Goal: Information Seeking & Learning: Learn about a topic

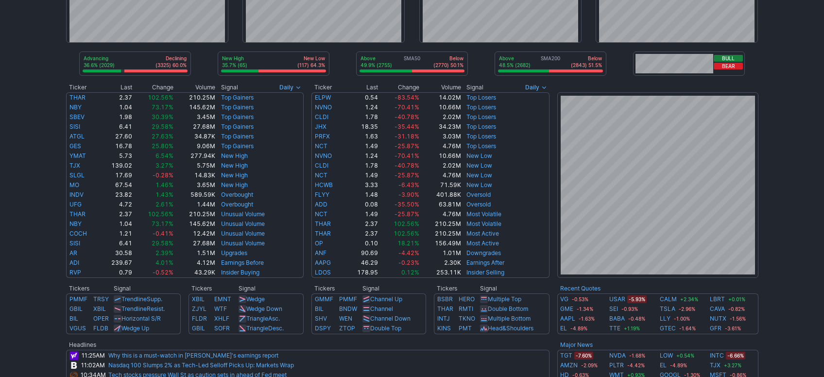
scroll to position [111, 0]
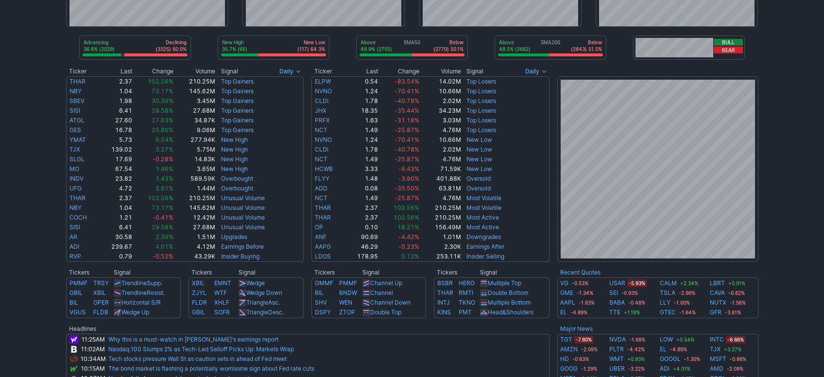
drag, startPoint x: 807, startPoint y: 154, endPoint x: 808, endPoint y: 168, distance: 14.2
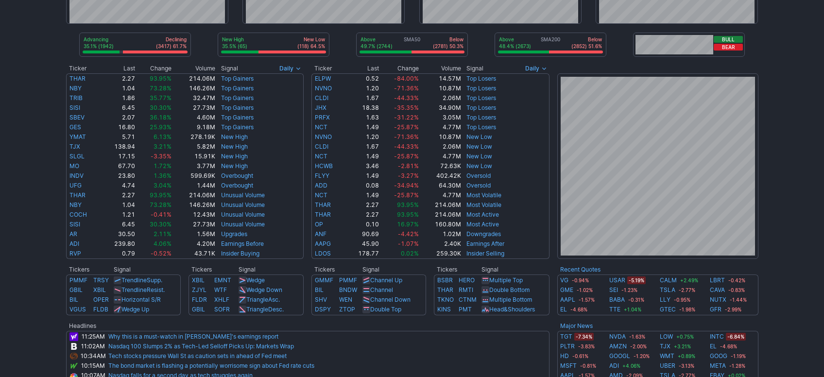
scroll to position [404, 0]
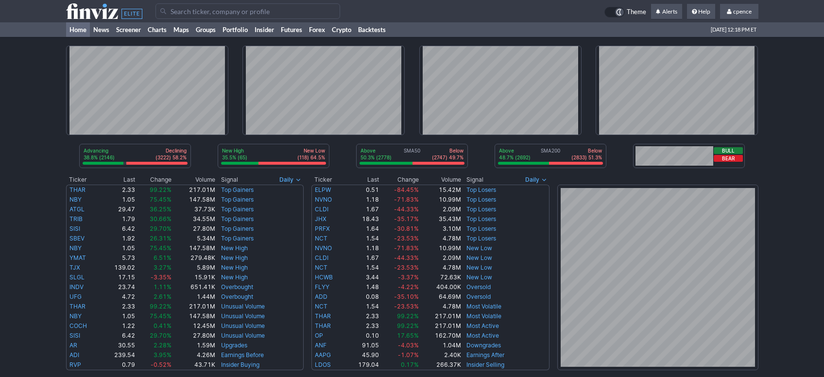
scroll to position [326, 0]
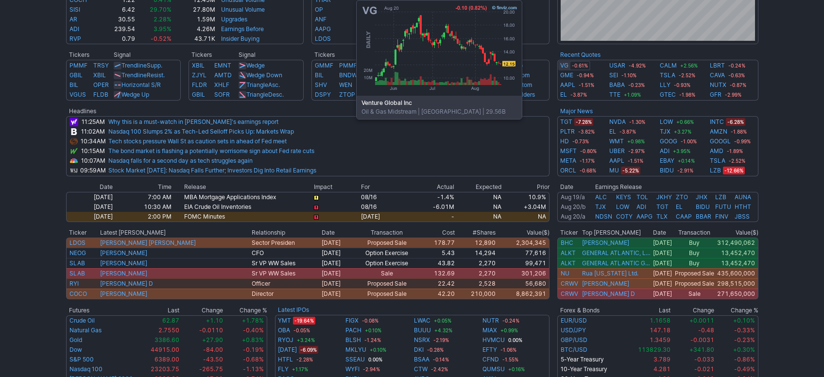
click at [565, 69] on link "VG" at bounding box center [564, 66] width 8 height 10
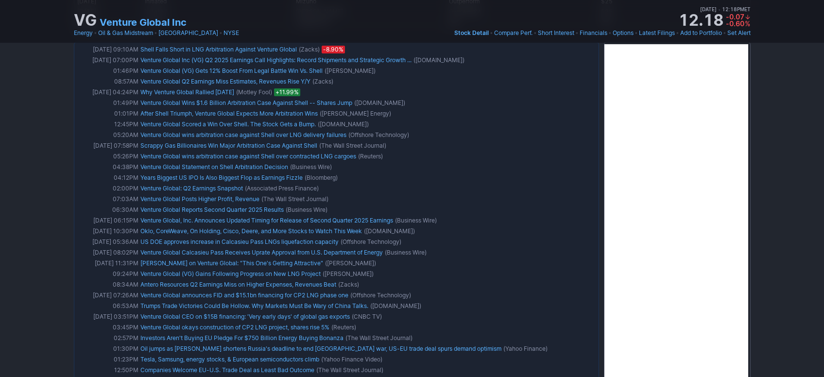
scroll to position [988, 0]
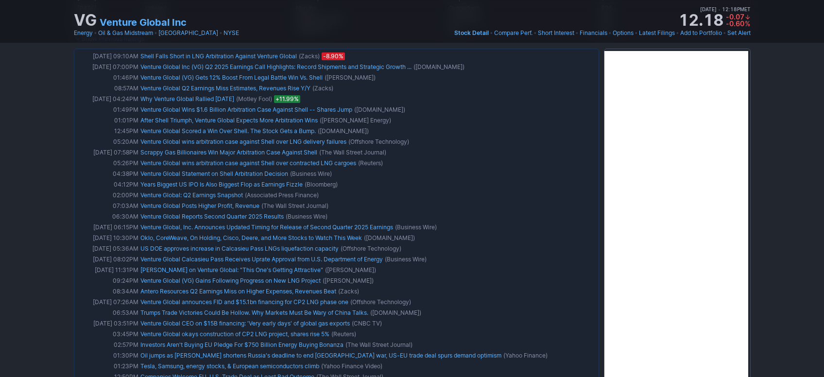
drag, startPoint x: 785, startPoint y: 150, endPoint x: 788, endPoint y: 131, distance: 19.2
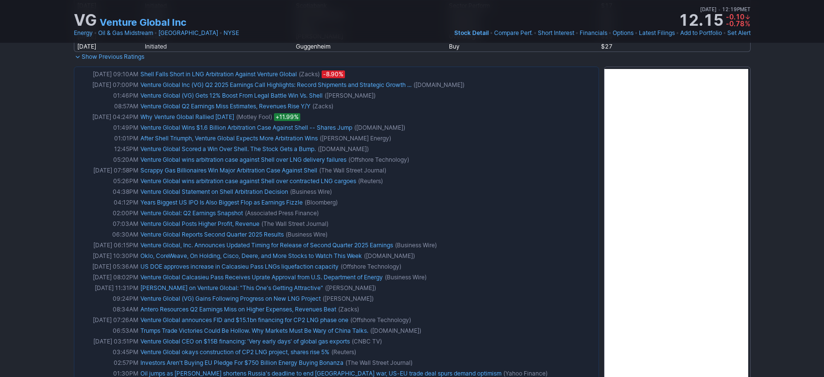
scroll to position [0, 0]
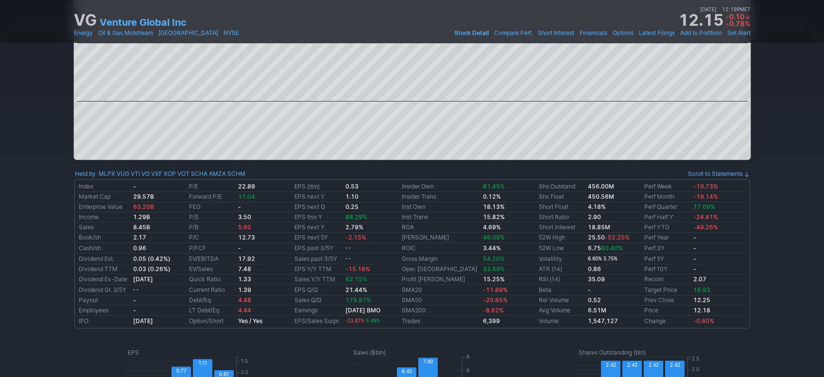
drag, startPoint x: 776, startPoint y: 222, endPoint x: 778, endPoint y: 236, distance: 14.2
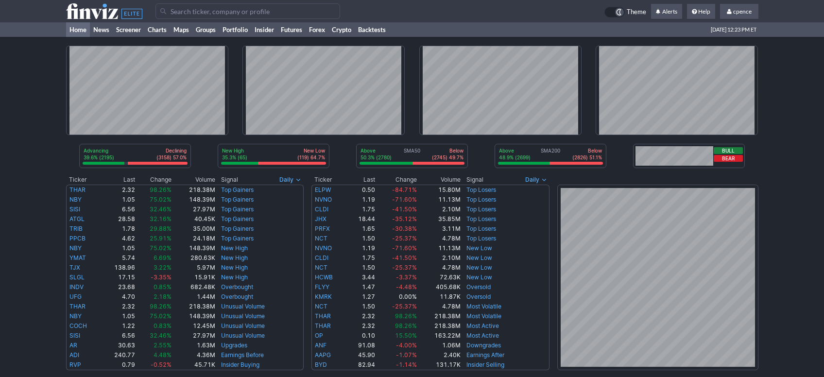
scroll to position [326, 0]
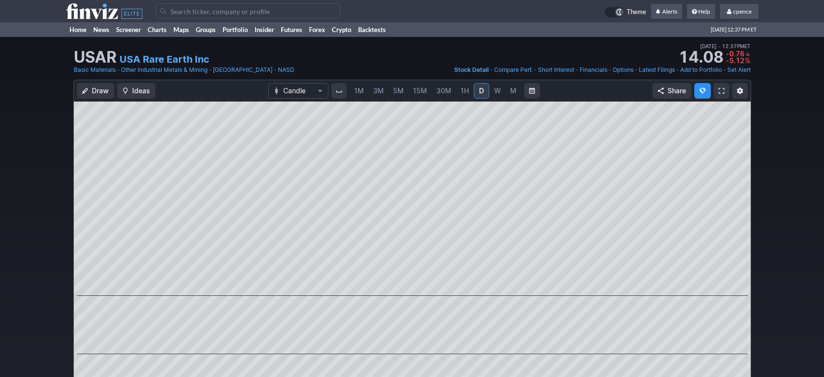
click at [102, 12] on icon at bounding box center [104, 11] width 76 height 16
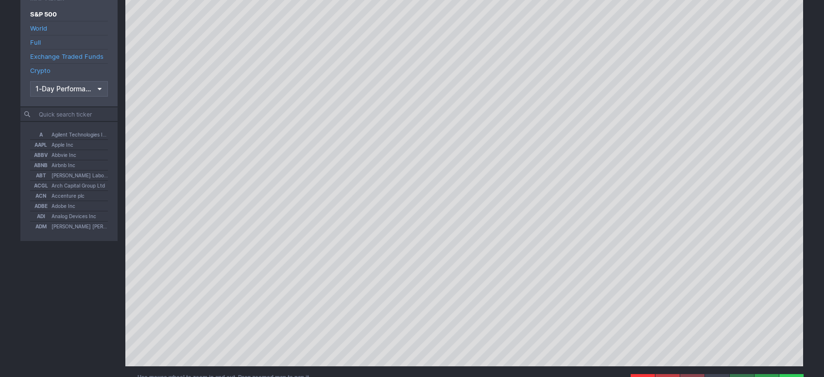
scroll to position [92, 0]
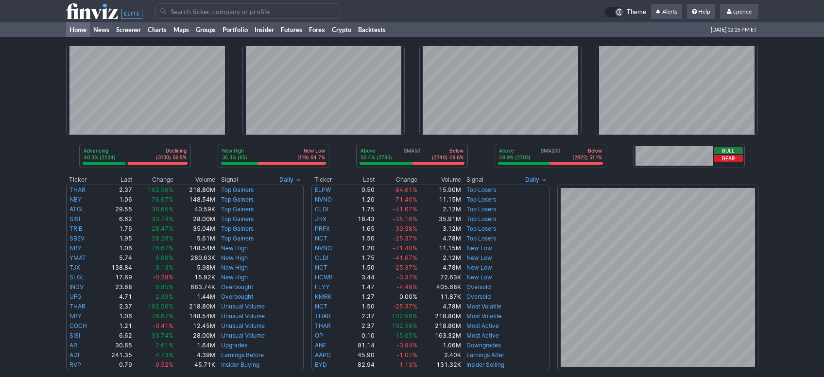
scroll to position [326, 0]
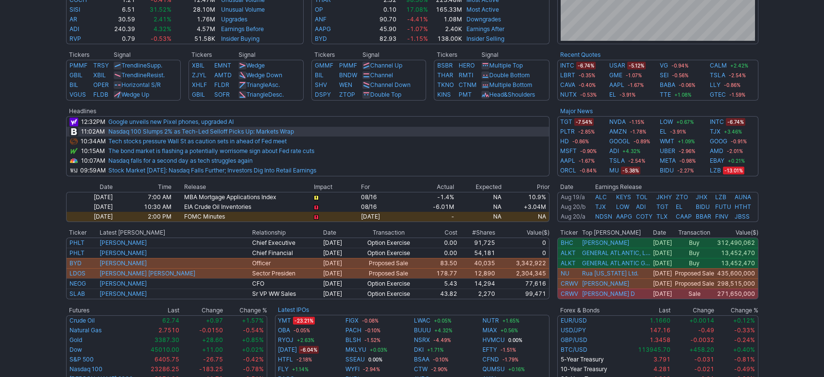
scroll to position [326, 0]
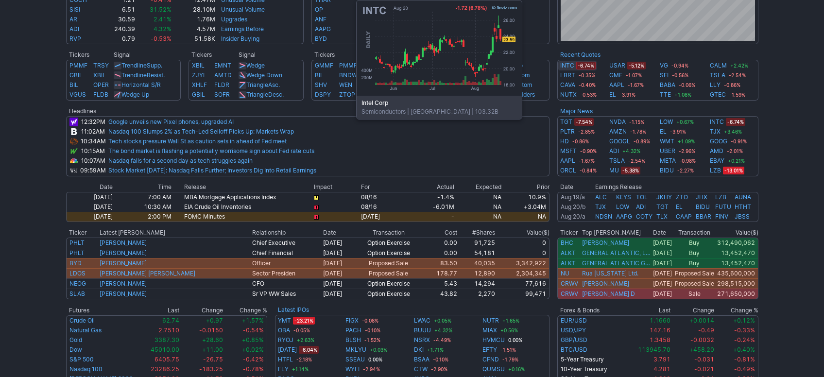
click at [565, 65] on link "INTC" at bounding box center [567, 66] width 14 height 10
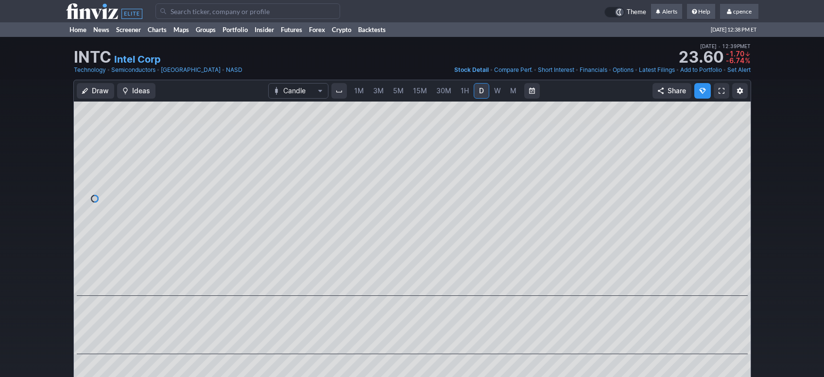
click at [240, 14] on input "Search" at bounding box center [248, 11] width 185 height 16
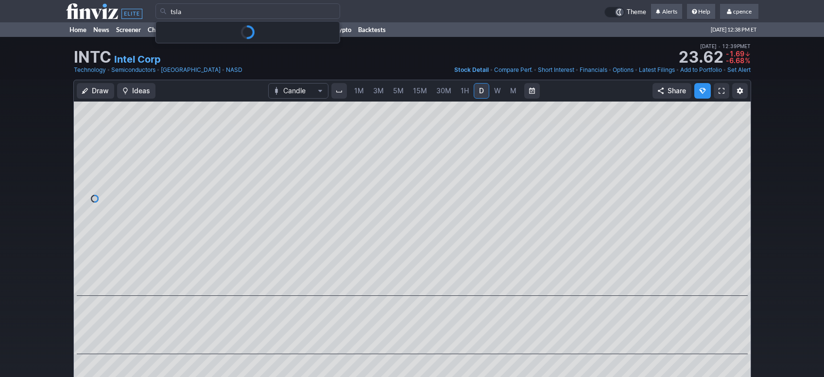
type input "tsla"
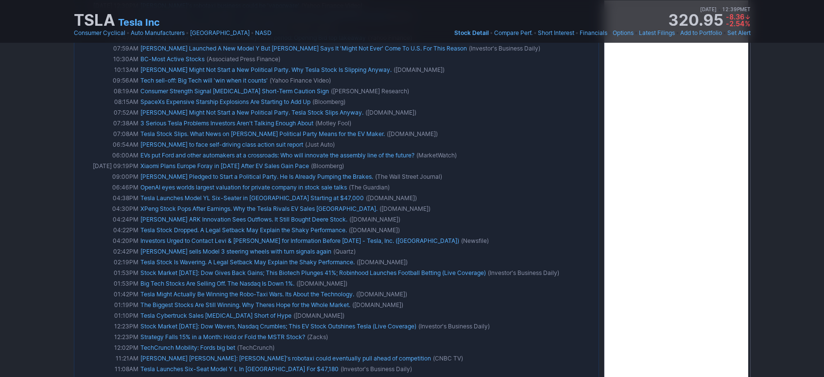
scroll to position [960, 0]
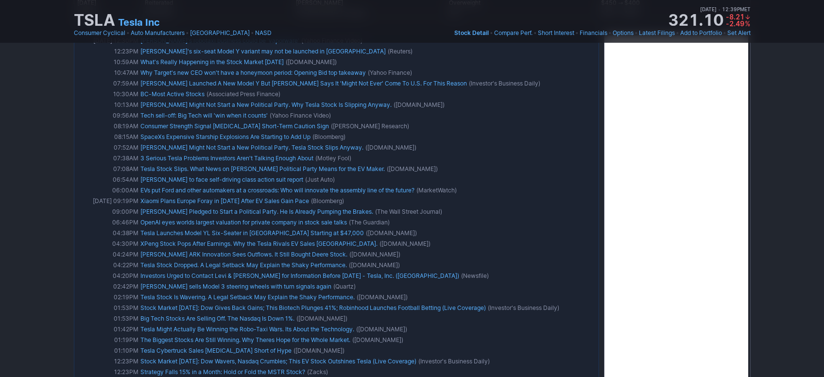
drag, startPoint x: 776, startPoint y: 270, endPoint x: 779, endPoint y: 244, distance: 25.4
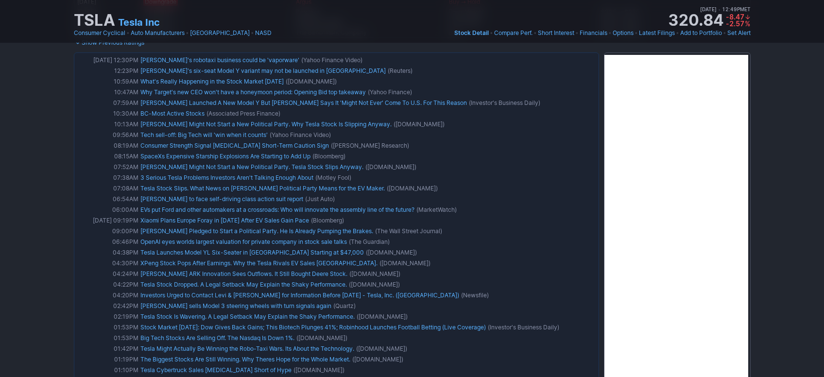
scroll to position [0, 0]
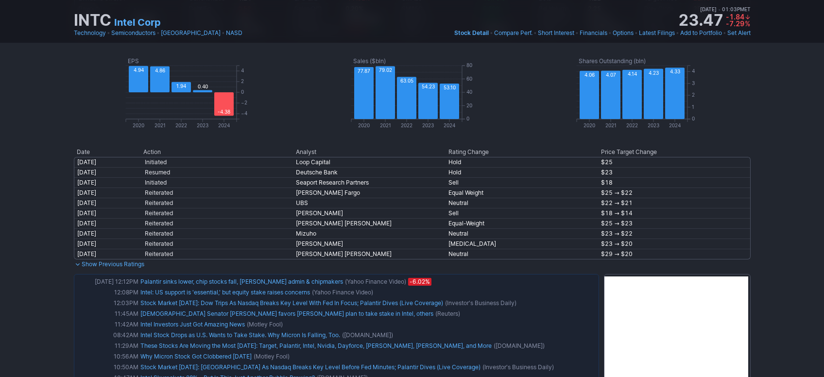
scroll to position [661, 0]
